Goal: Navigation & Orientation: Find specific page/section

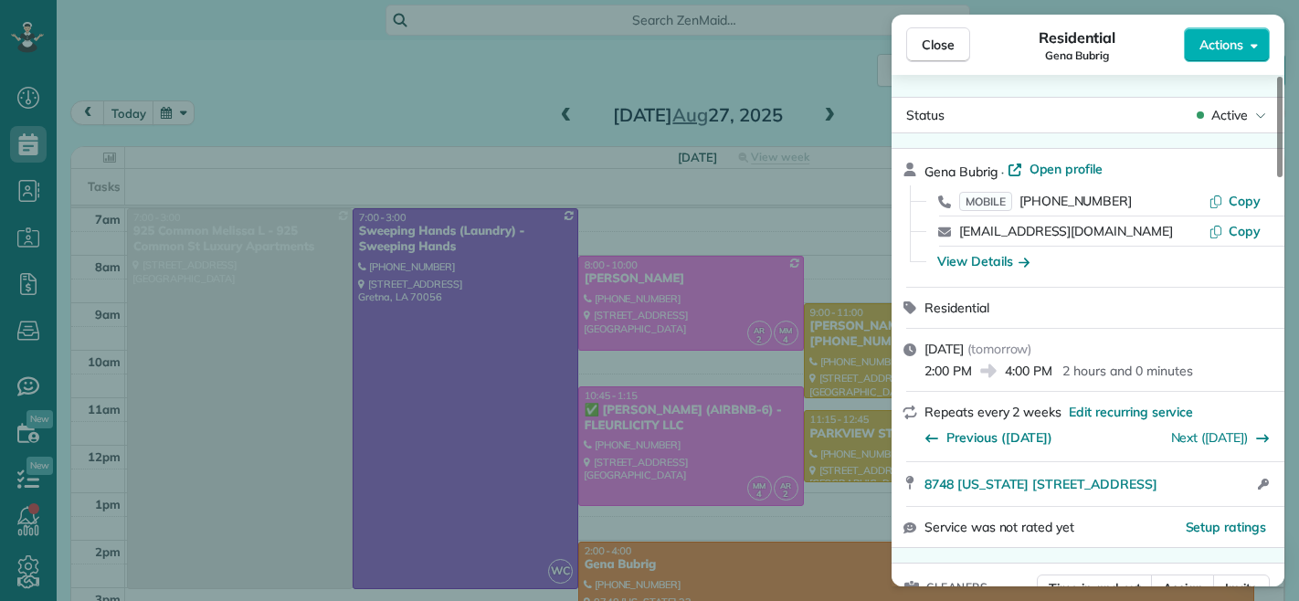
click at [927, 48] on span "Close" at bounding box center [938, 45] width 33 height 18
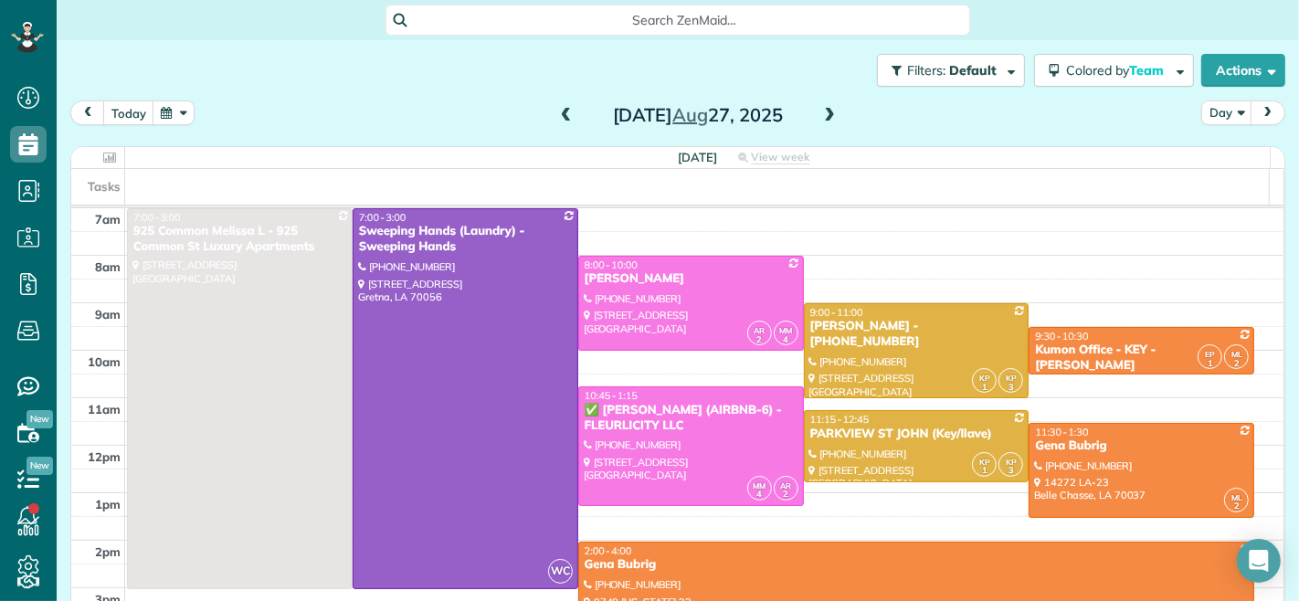
click at [556, 117] on span at bounding box center [566, 116] width 20 height 16
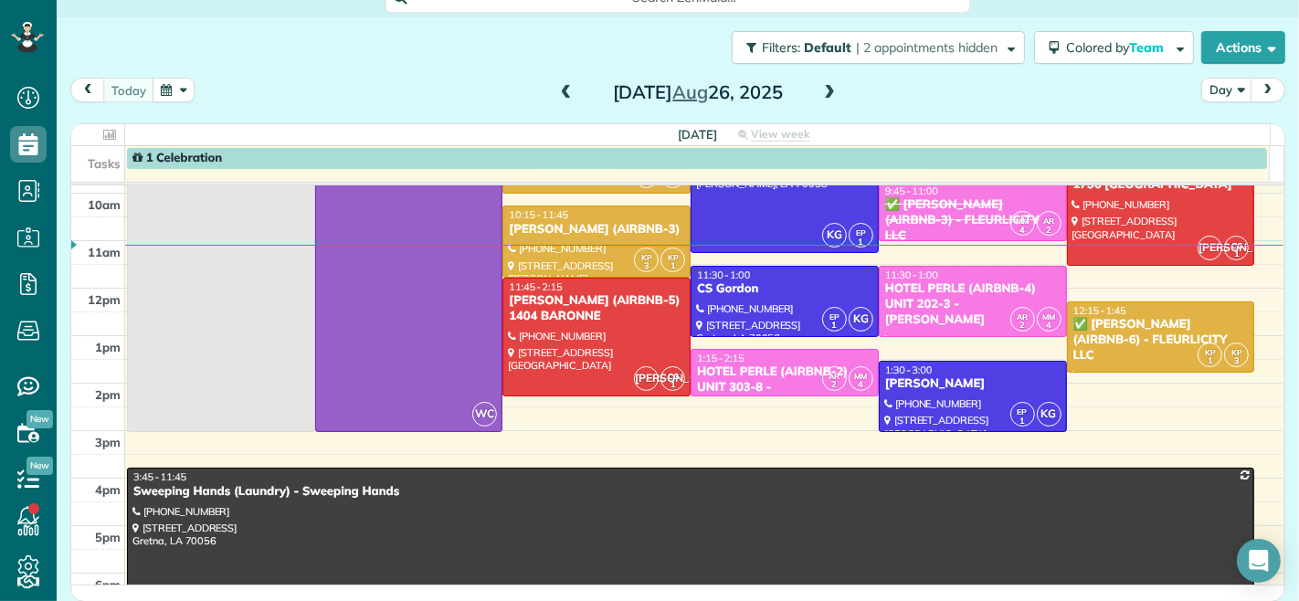
scroll to position [101, 0]
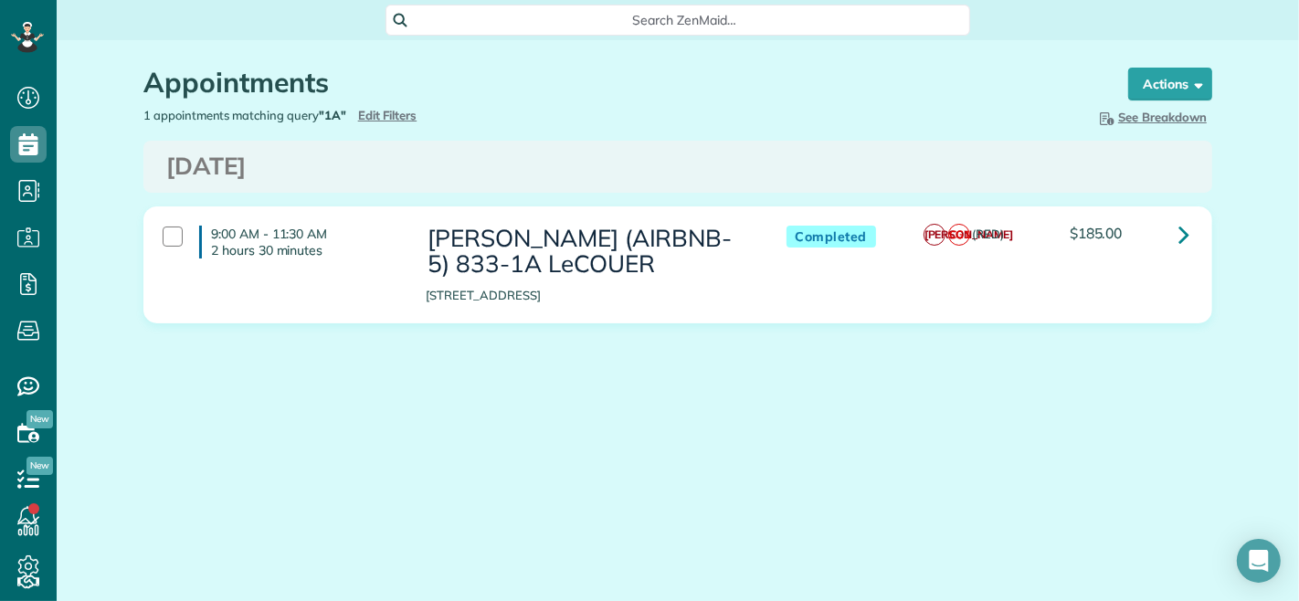
scroll to position [7, 7]
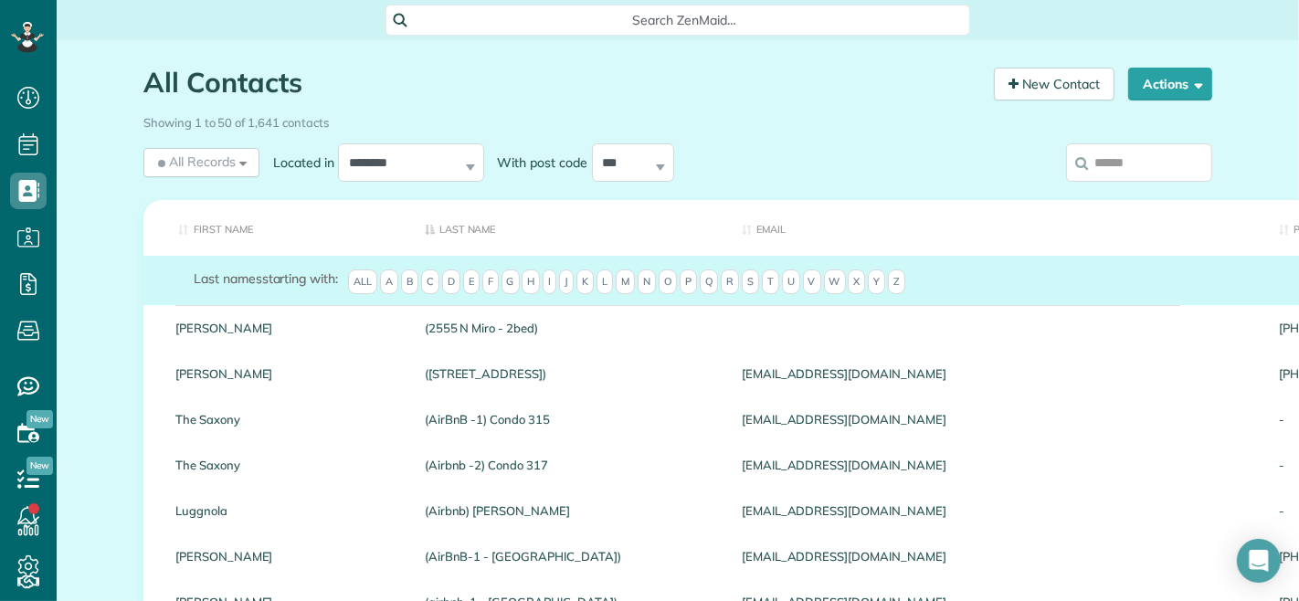
scroll to position [7, 7]
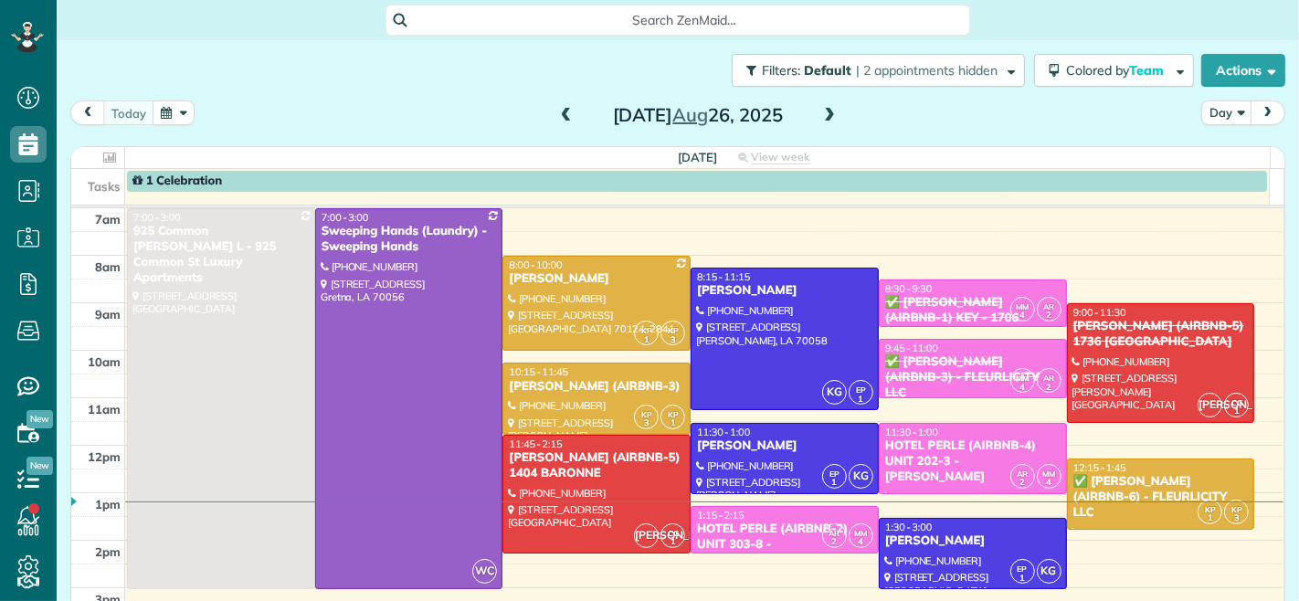
scroll to position [7, 7]
